Goal: Task Accomplishment & Management: Complete application form

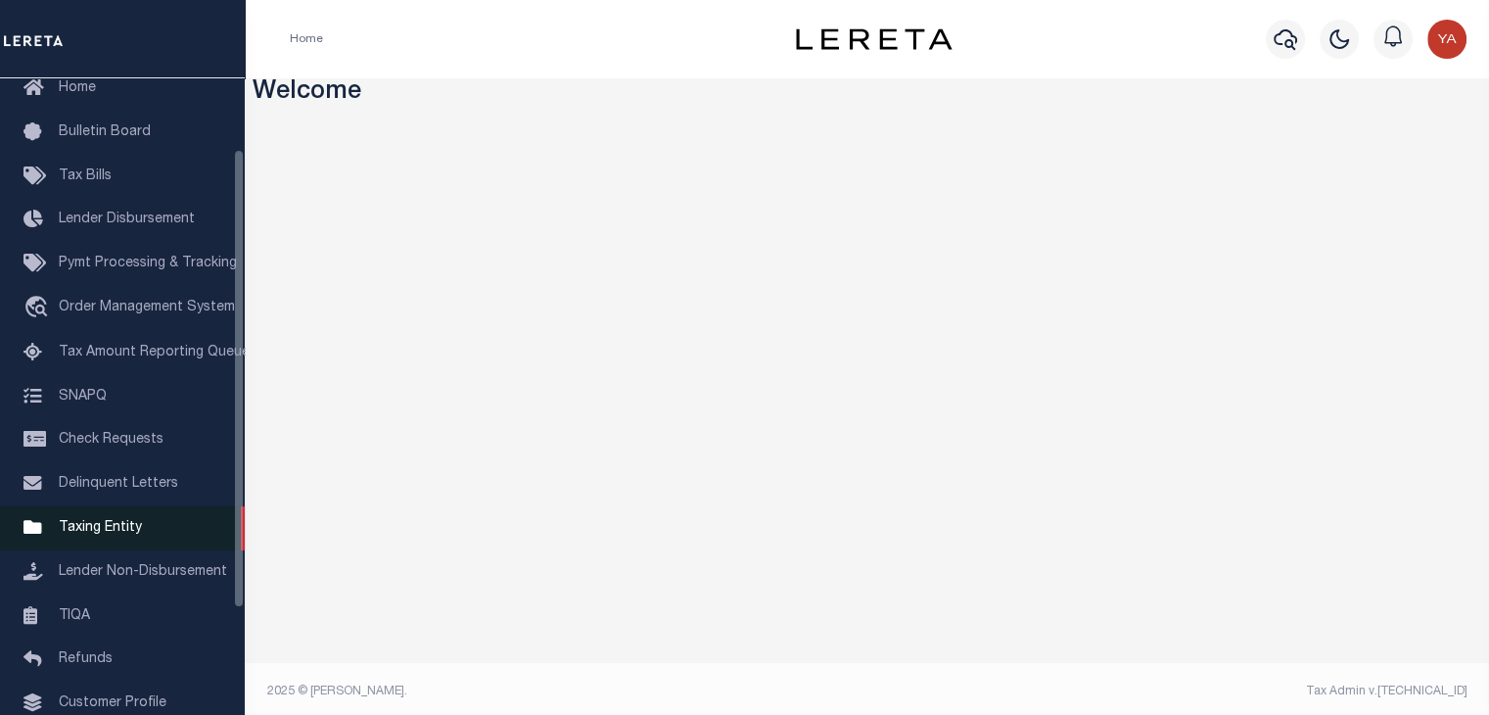
scroll to position [196, 0]
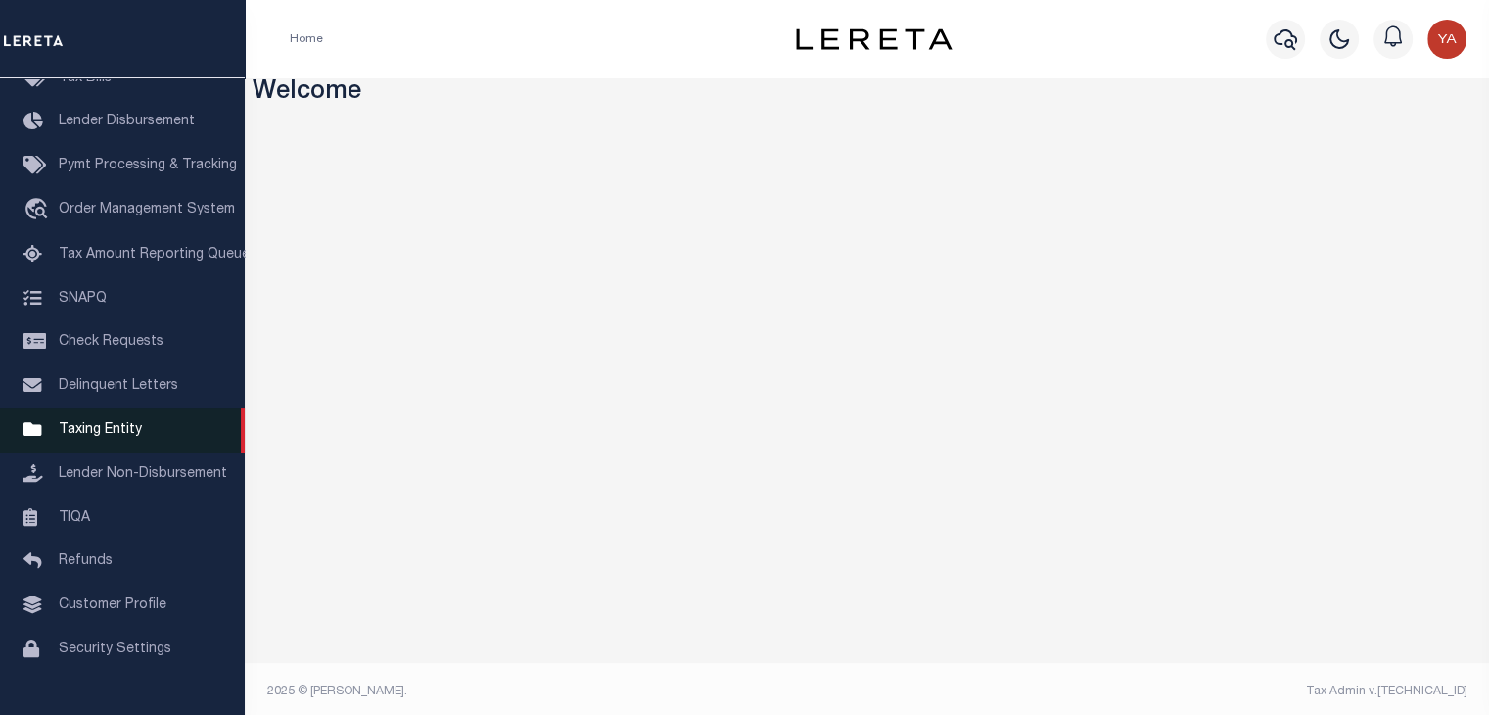
click at [110, 432] on span "Taxing Entity" at bounding box center [100, 430] width 83 height 14
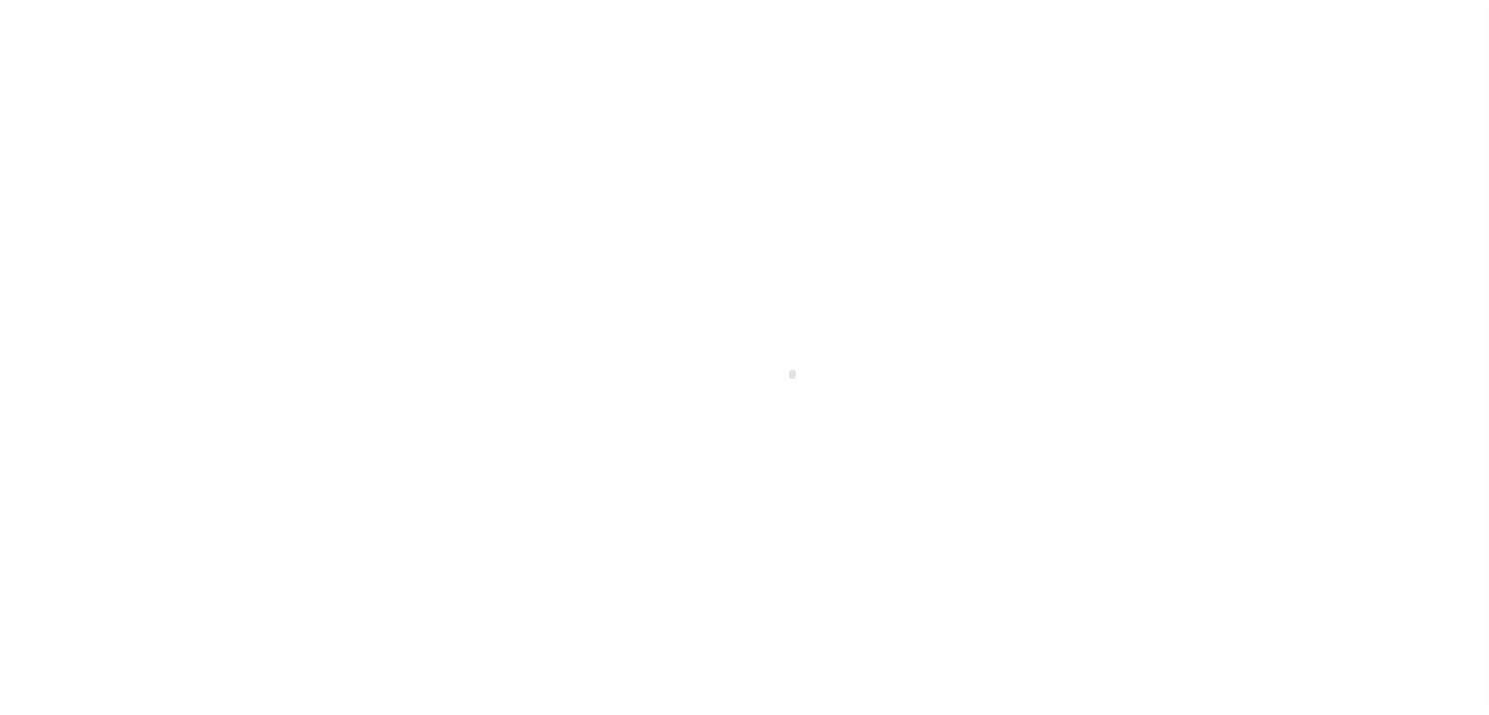
scroll to position [227, 0]
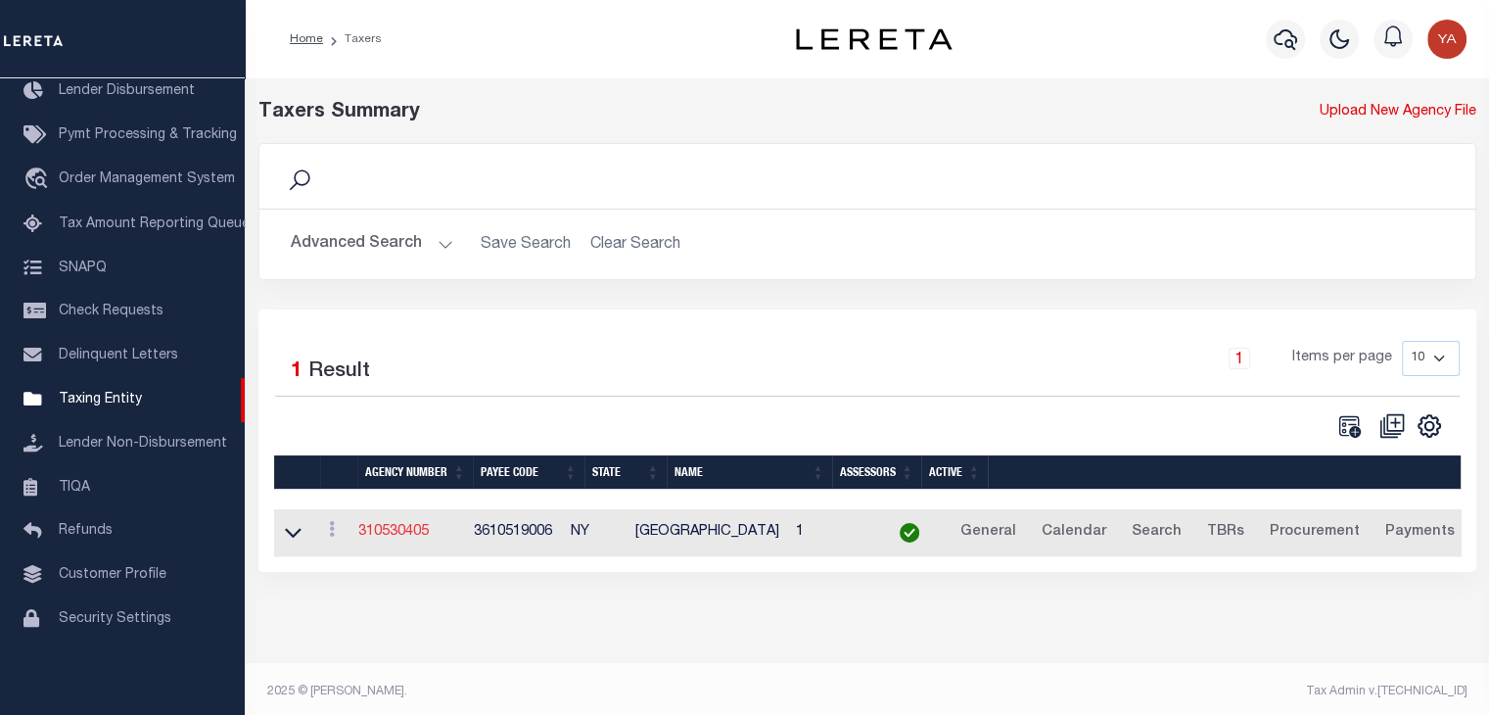
click at [422, 534] on link "310530405" at bounding box center [393, 532] width 71 height 14
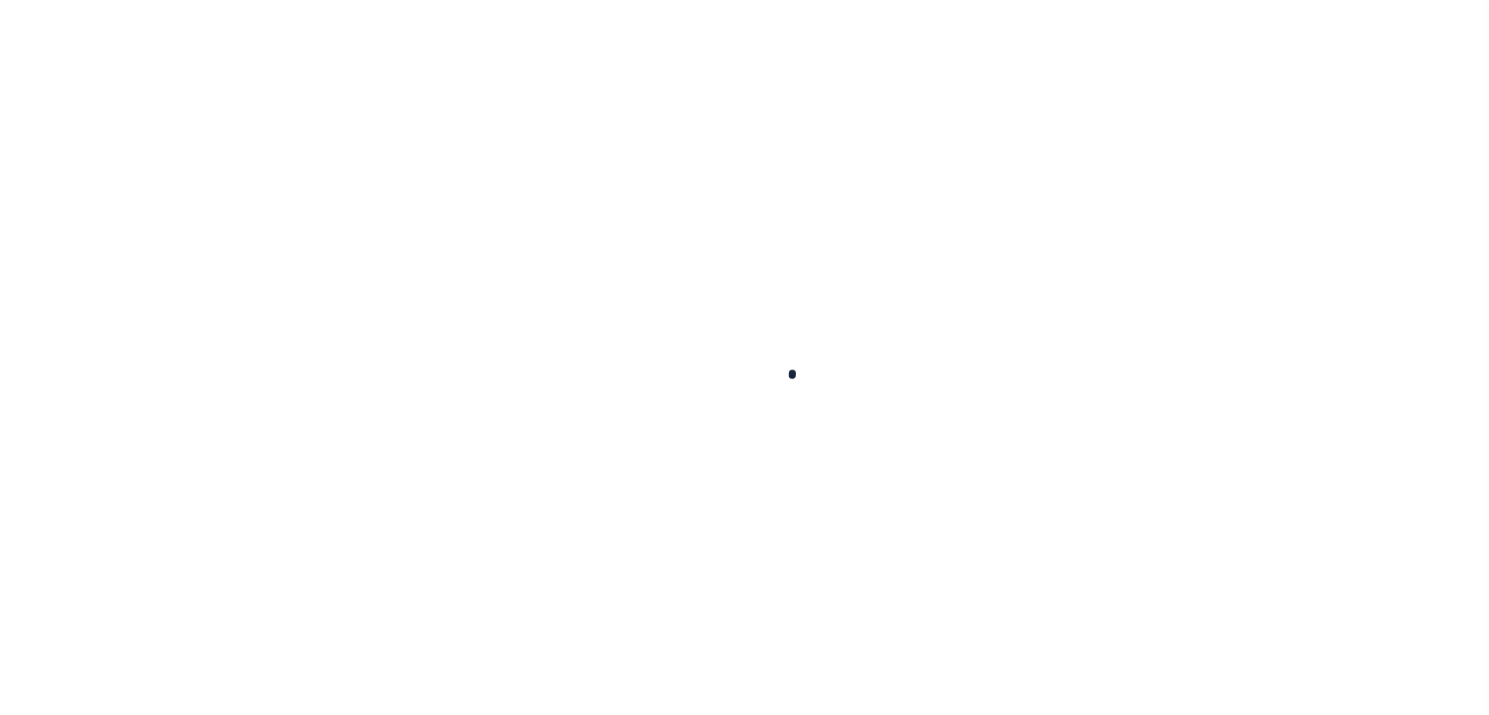
select select
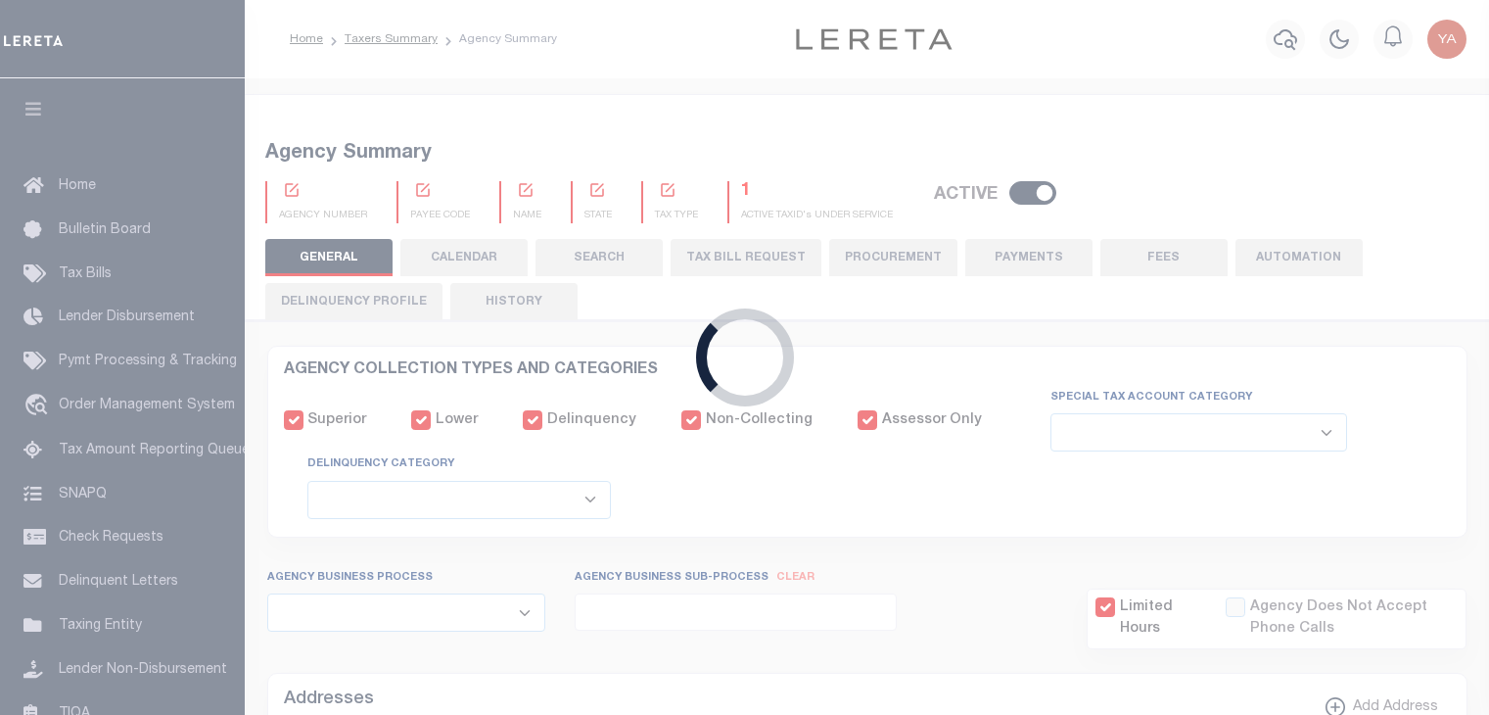
select select
checkbox input "false"
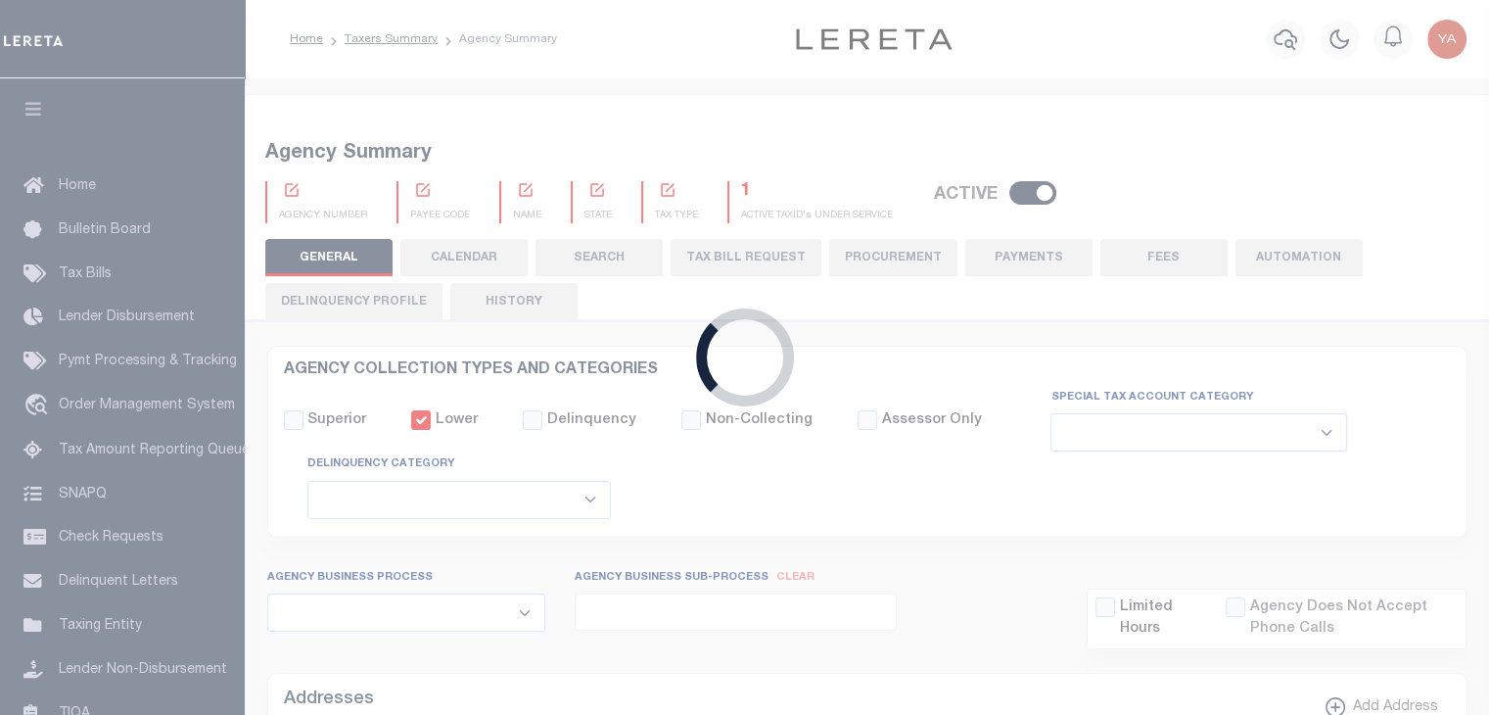
checkbox input "false"
type input "3610519006"
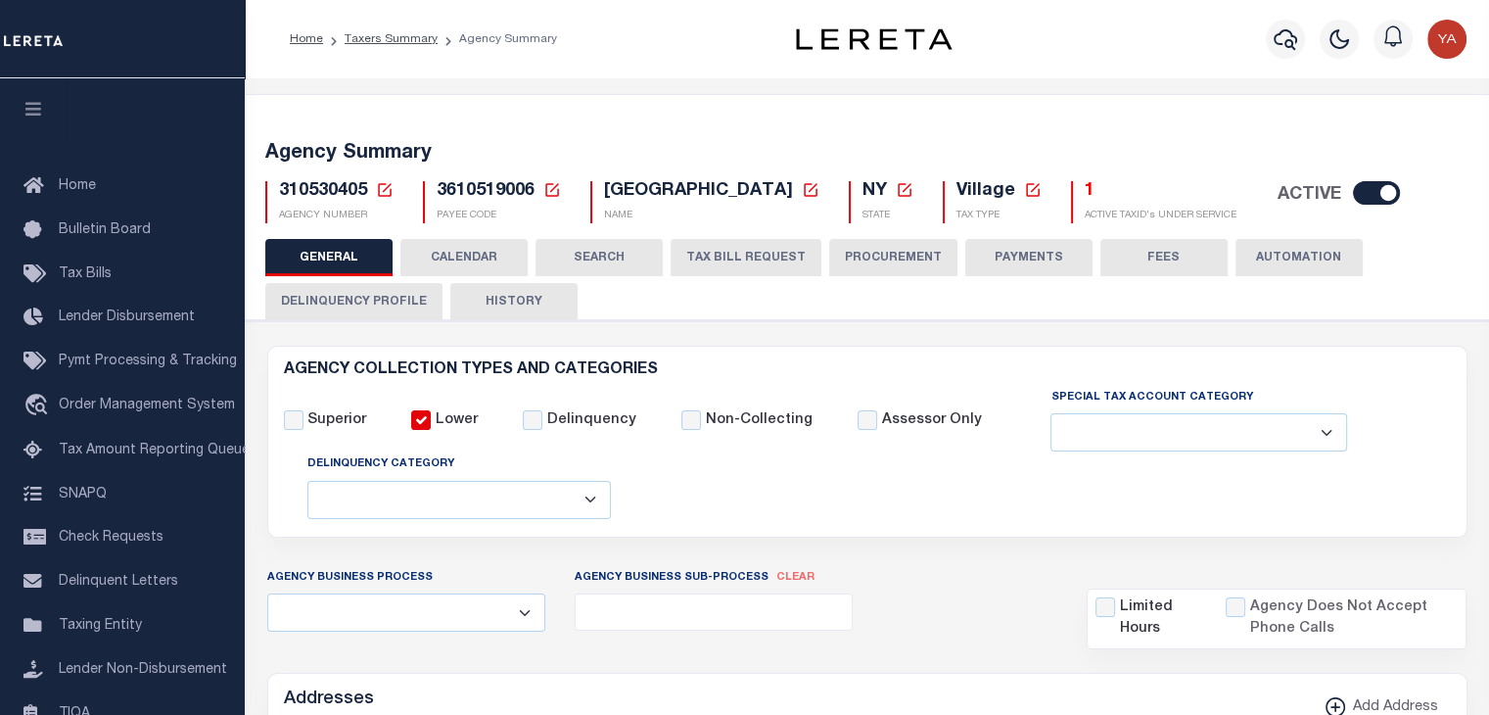
click at [1057, 254] on button "PAYMENTS" at bounding box center [1028, 257] width 127 height 37
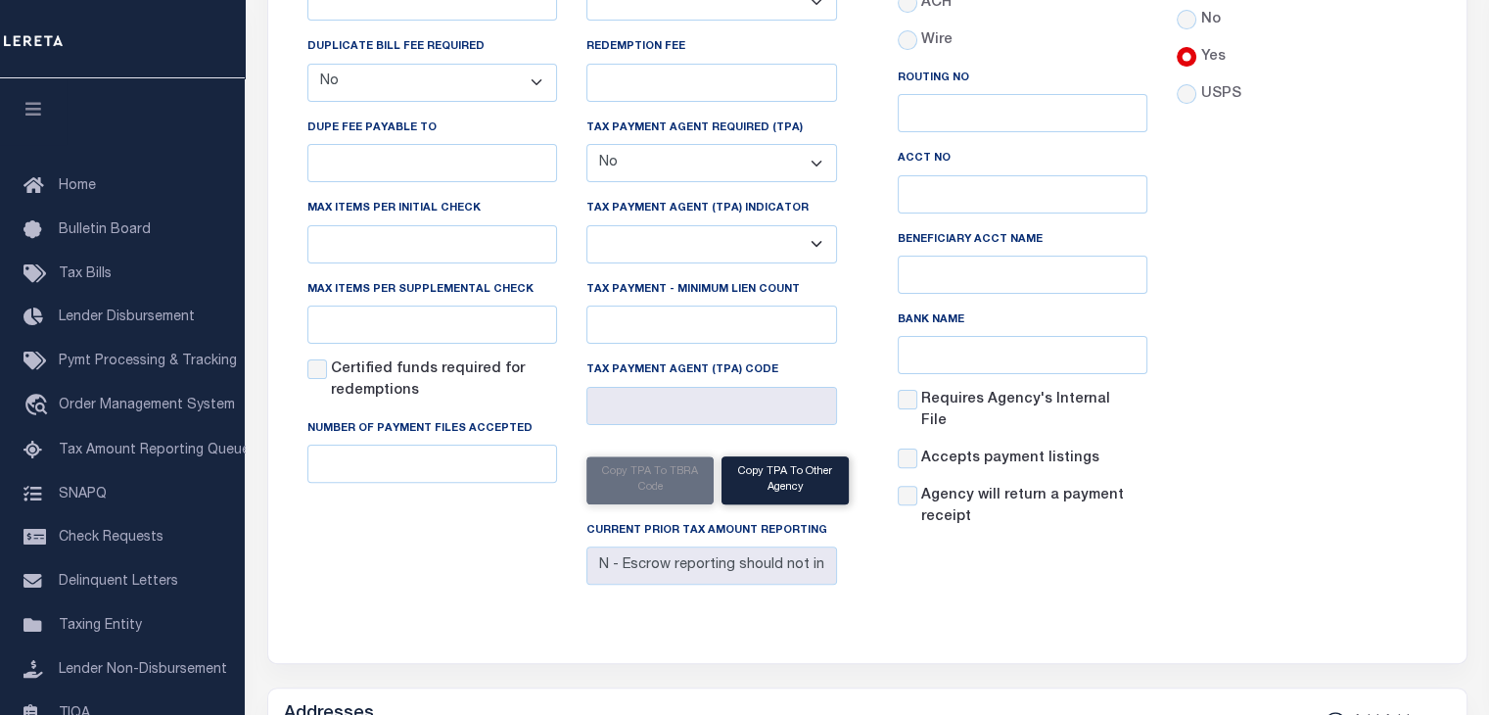
scroll to position [490, 0]
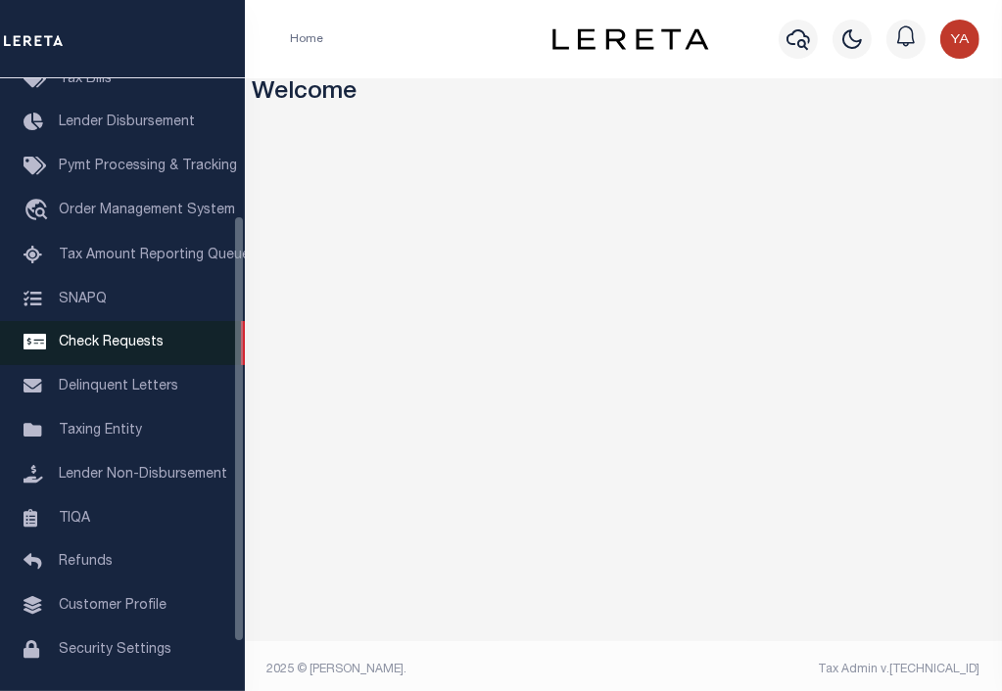
scroll to position [196, 0]
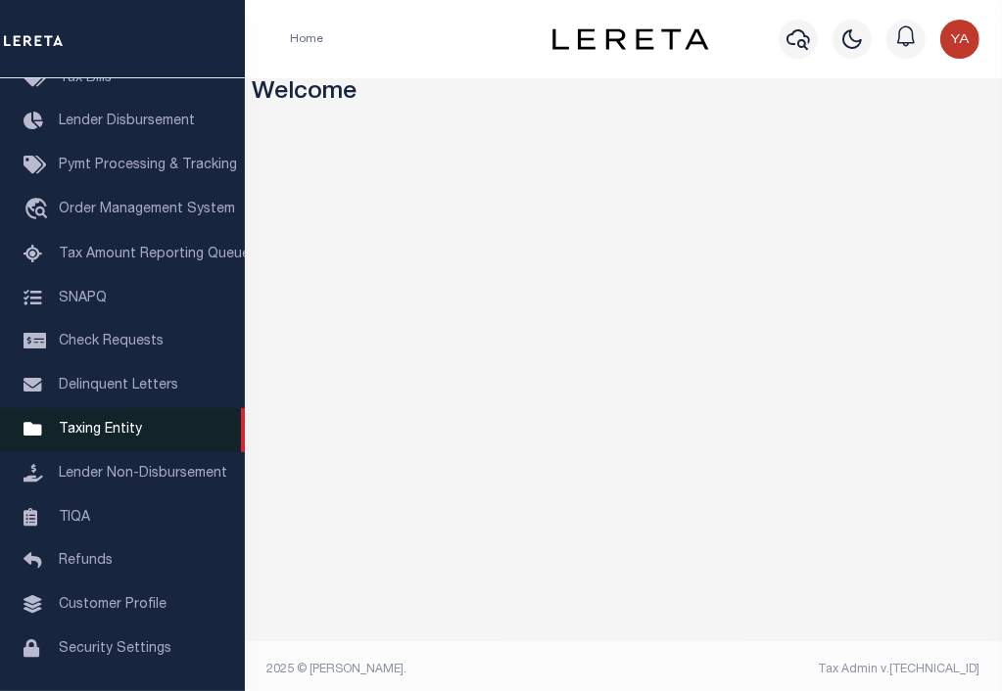
click at [117, 437] on span "Taxing Entity" at bounding box center [100, 430] width 83 height 14
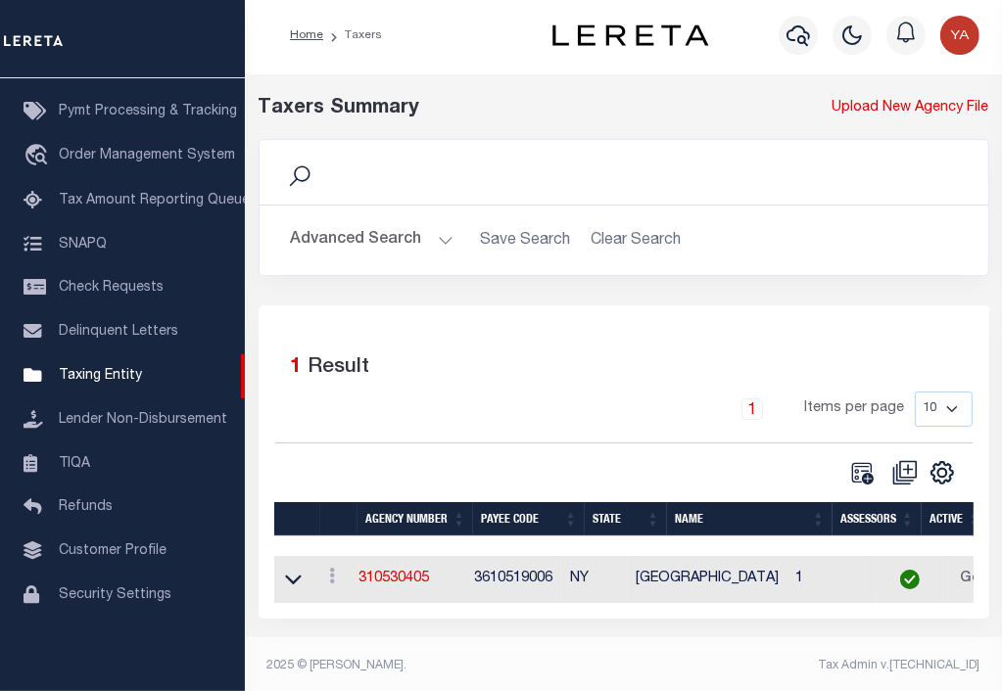
scroll to position [9, 0]
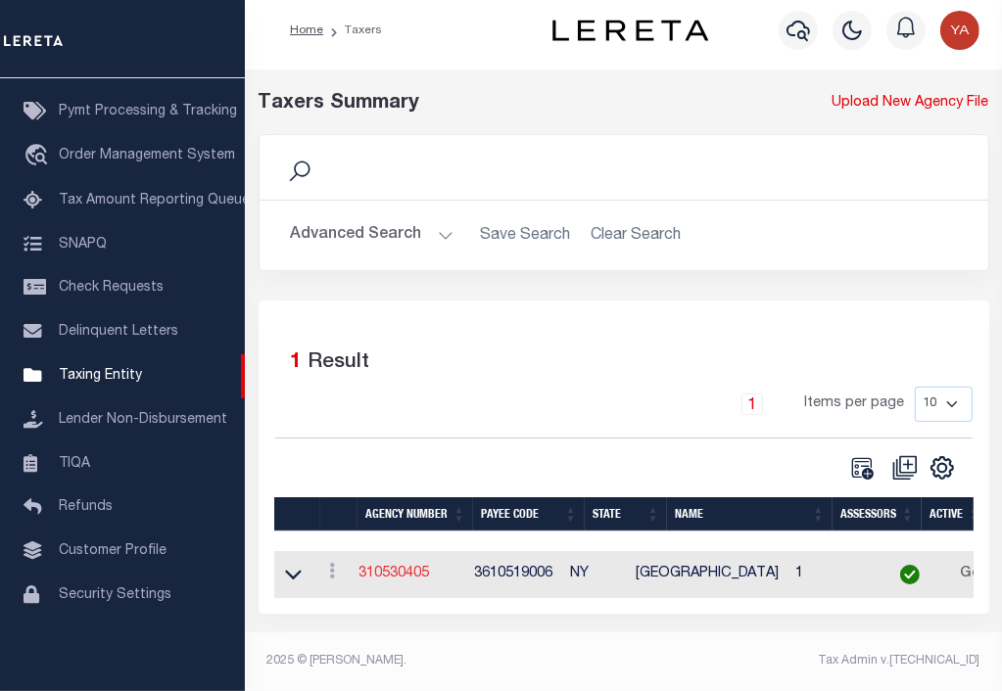
click at [415, 575] on link "310530405" at bounding box center [393, 574] width 71 height 14
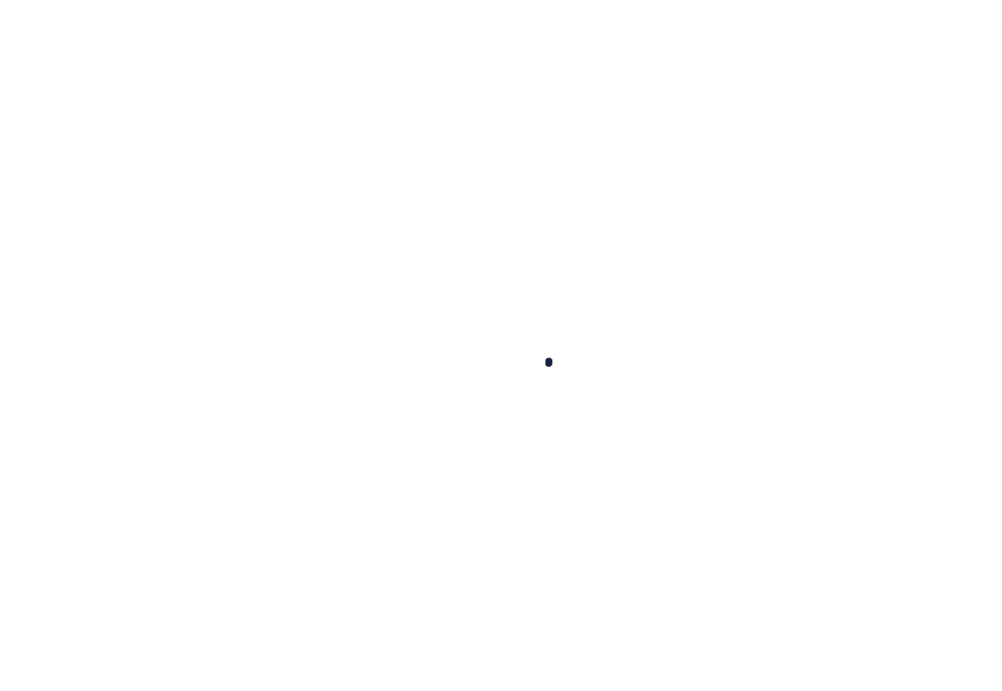
select select
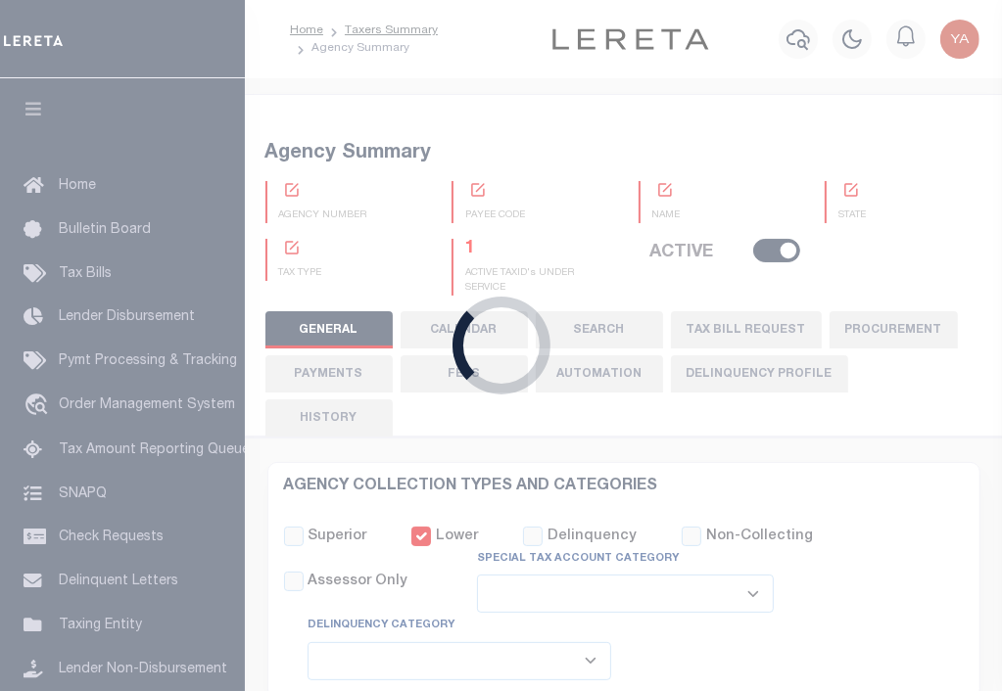
checkbox input "false"
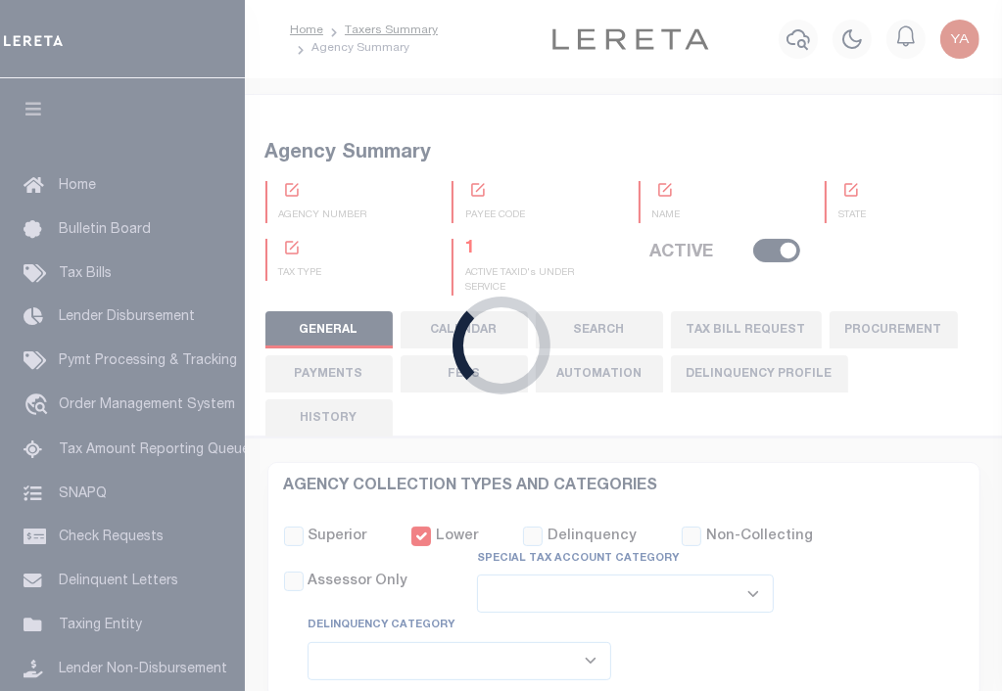
type input "3610519006"
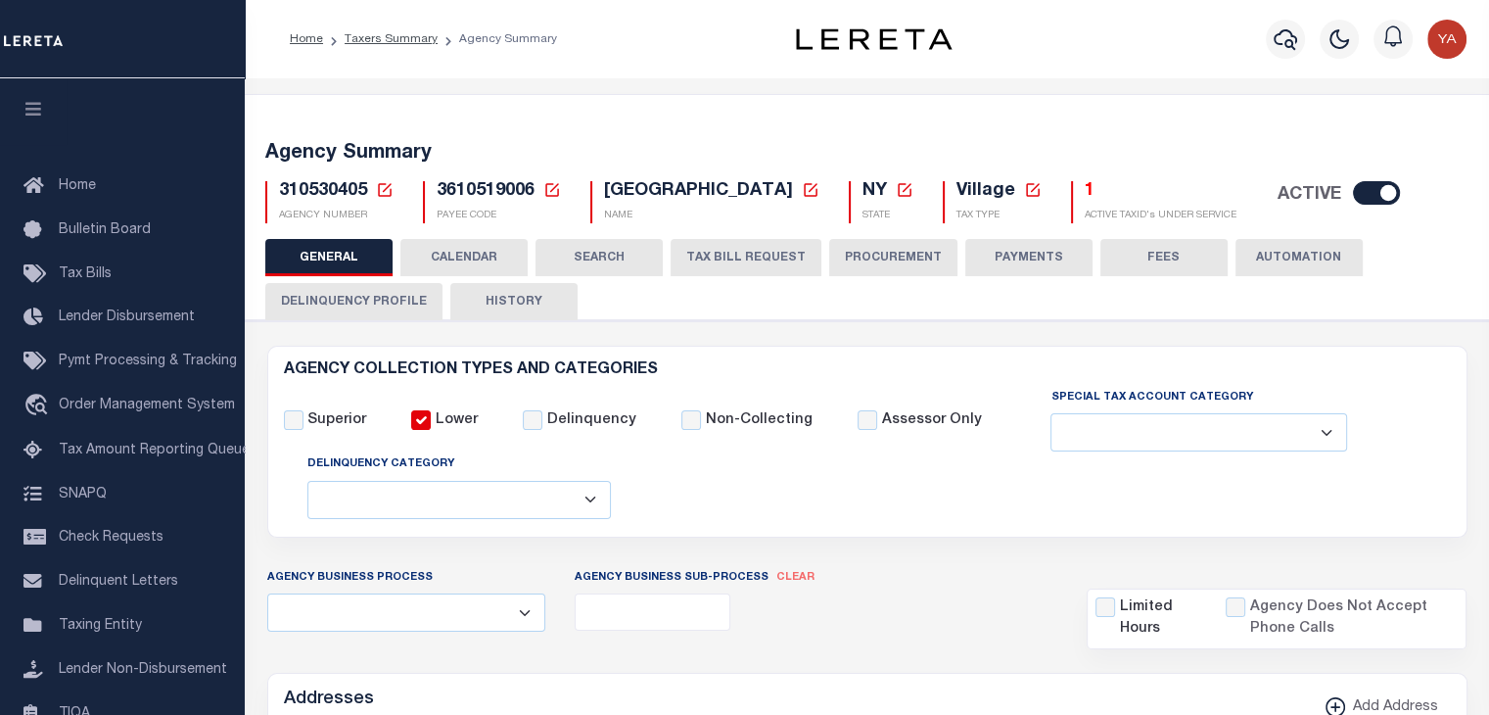
click at [1001, 259] on button "PAYMENTS" at bounding box center [1028, 257] width 127 height 37
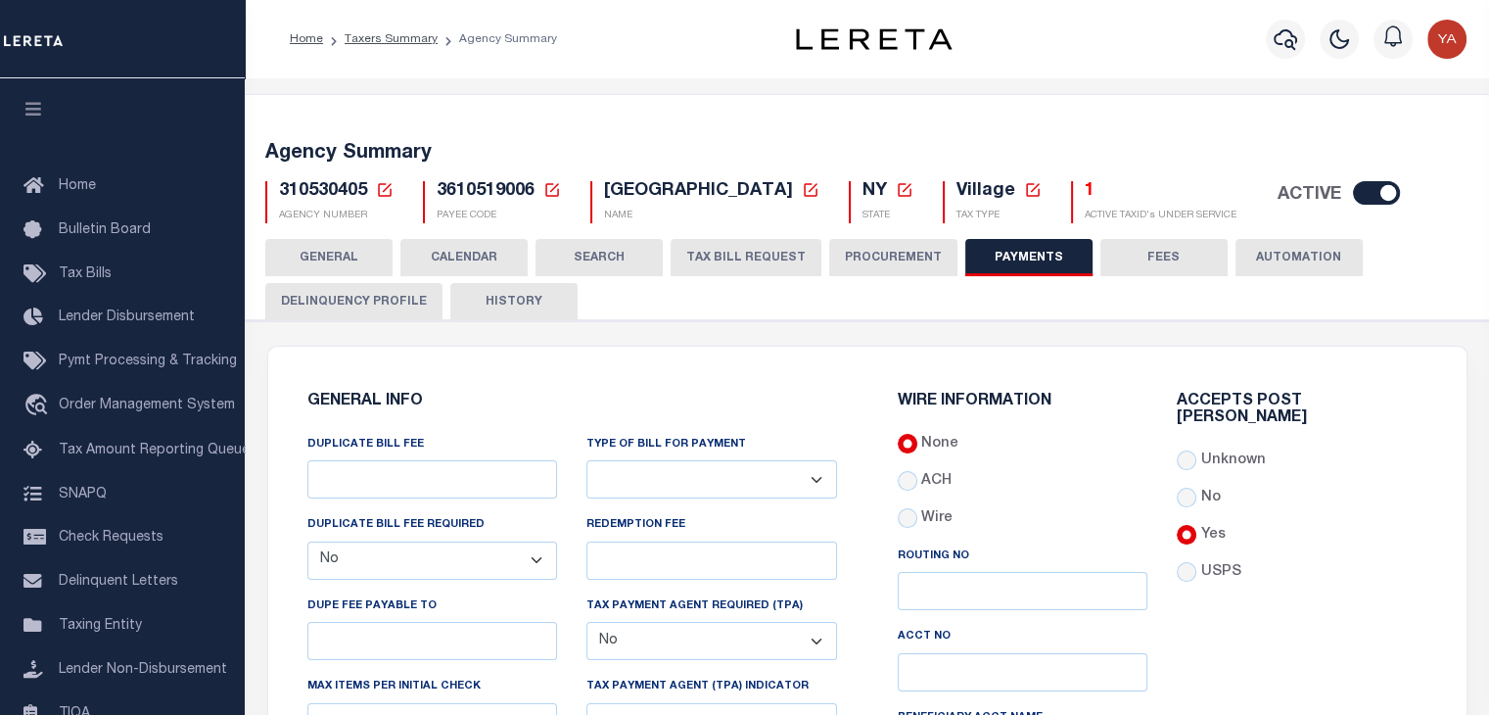
scroll to position [588, 0]
